Goal: Information Seeking & Learning: Learn about a topic

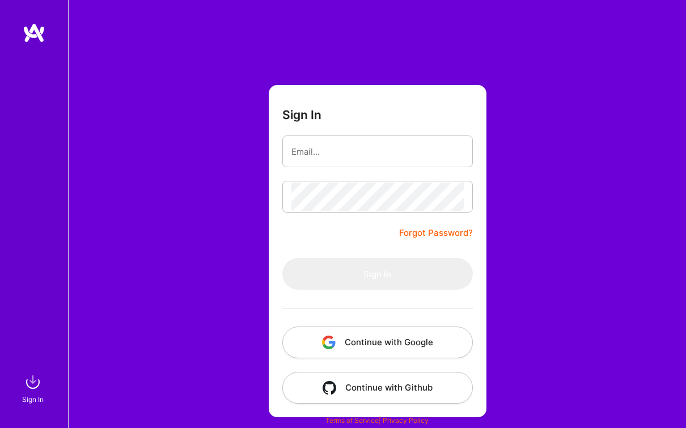
click at [273, 141] on form "Sign In Forgot Password? Sign In Continue with Google Continue with Github" at bounding box center [378, 251] width 218 height 332
click at [407, 166] on input "email" at bounding box center [377, 151] width 172 height 29
type input "[EMAIL_ADDRESS][DOMAIN_NAME]"
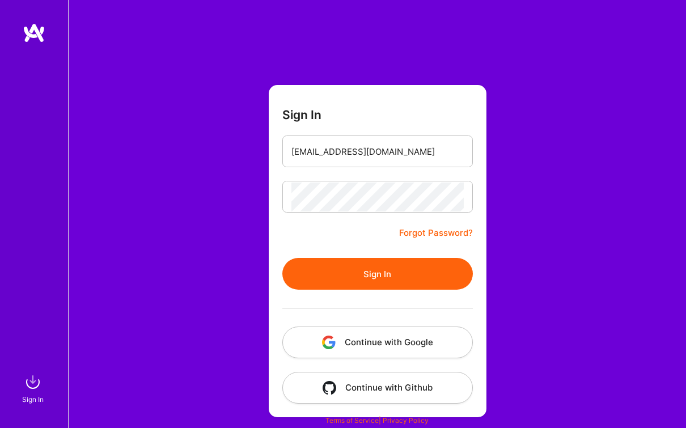
click at [443, 268] on button "Sign In" at bounding box center [377, 274] width 191 height 32
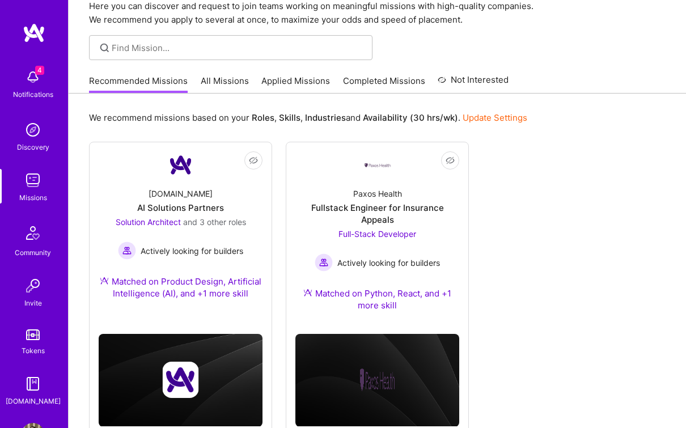
scroll to position [64, 0]
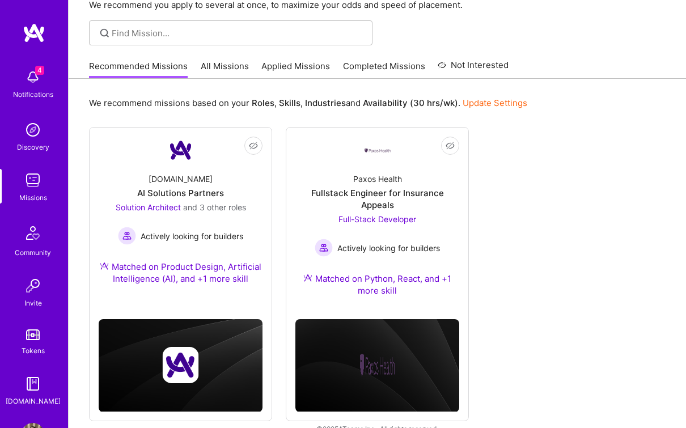
click at [417, 167] on div "Paxos Health Fullstack Engineer for Insurance Appeals Full-Stack Developer Acti…" at bounding box center [377, 237] width 164 height 146
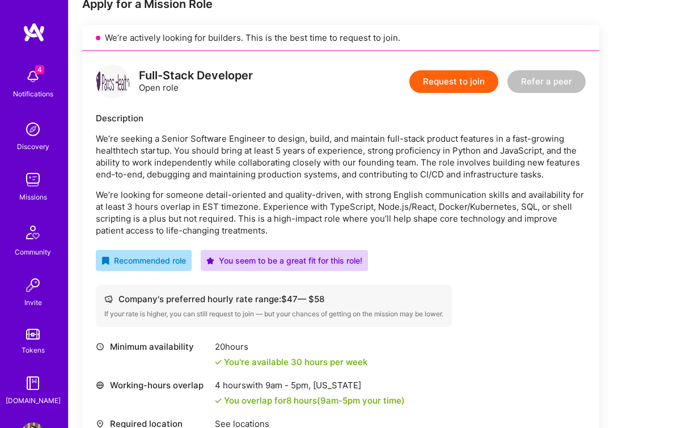
scroll to position [202, 0]
